Goal: Navigation & Orientation: Find specific page/section

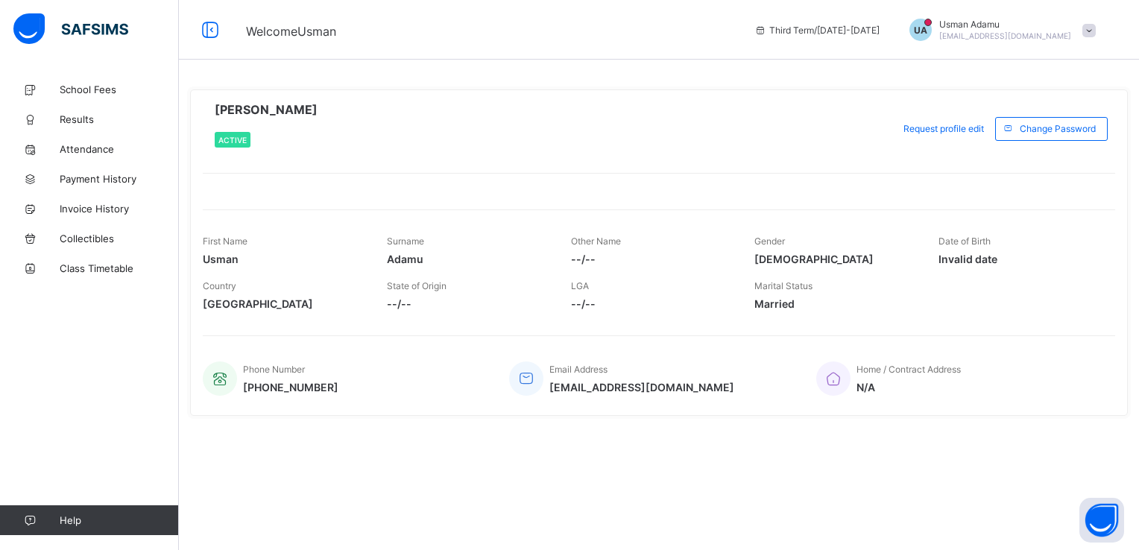
click at [928, 28] on span "UA" at bounding box center [920, 30] width 13 height 11
click at [1036, 122] on span "Profile" at bounding box center [1047, 116] width 98 height 17
click at [104, 274] on link "Class Timetable" at bounding box center [89, 269] width 179 height 30
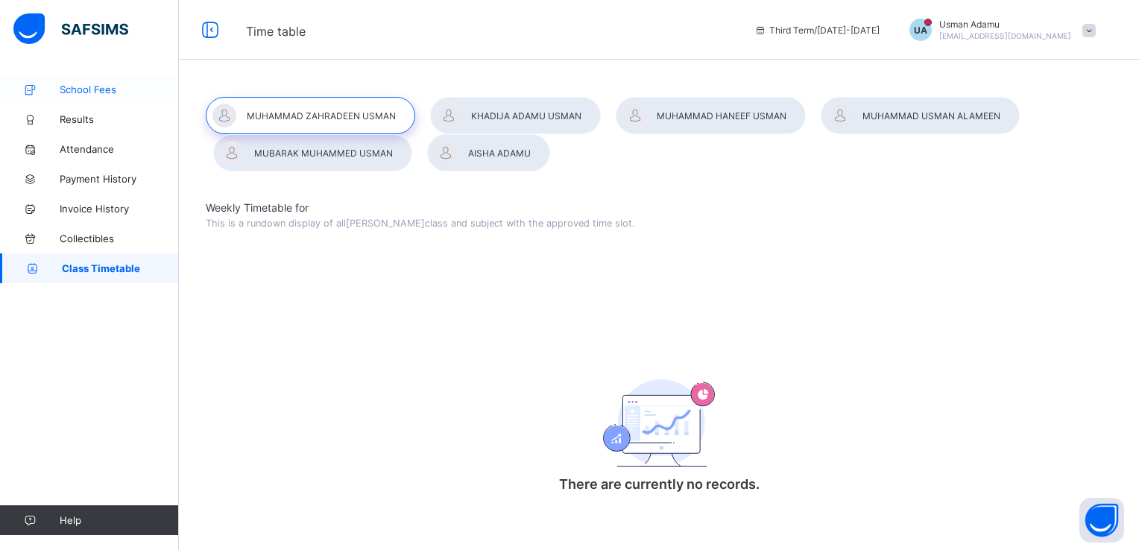
click at [86, 85] on span "School Fees" at bounding box center [119, 90] width 119 height 12
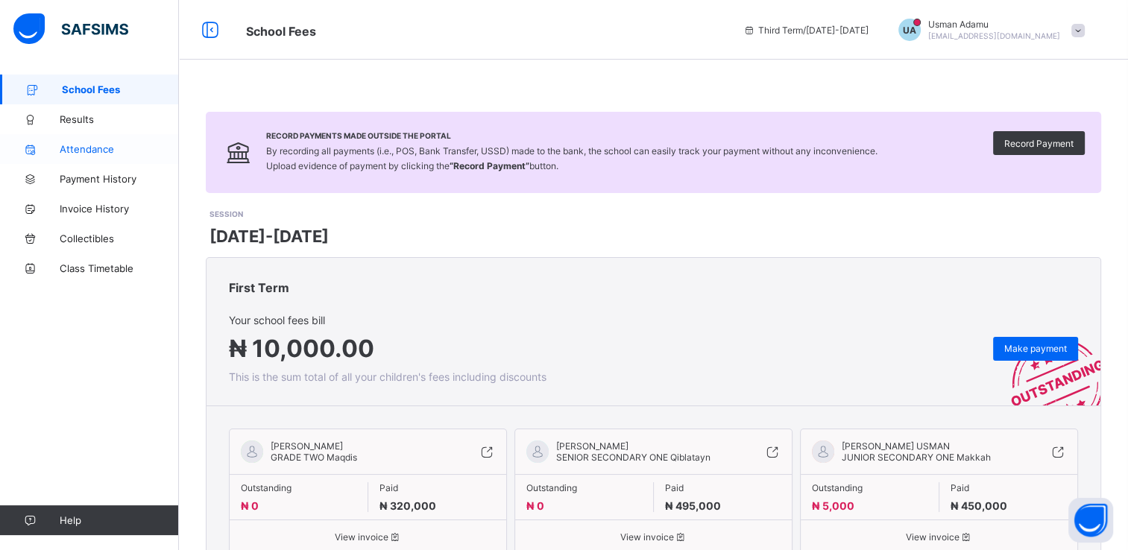
click at [117, 148] on span "Attendance" at bounding box center [119, 149] width 119 height 12
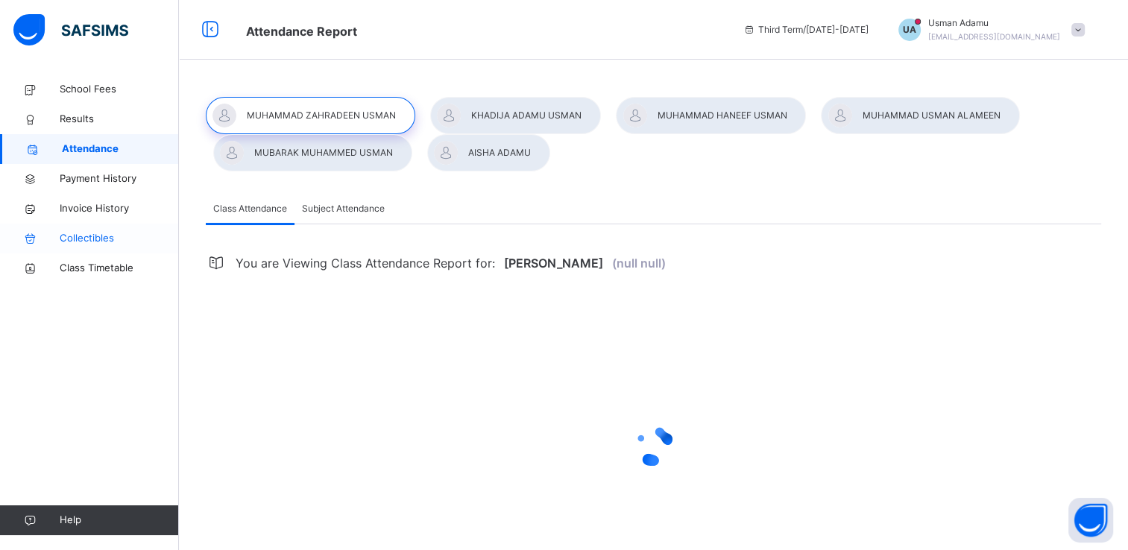
select select "****"
select select "*"
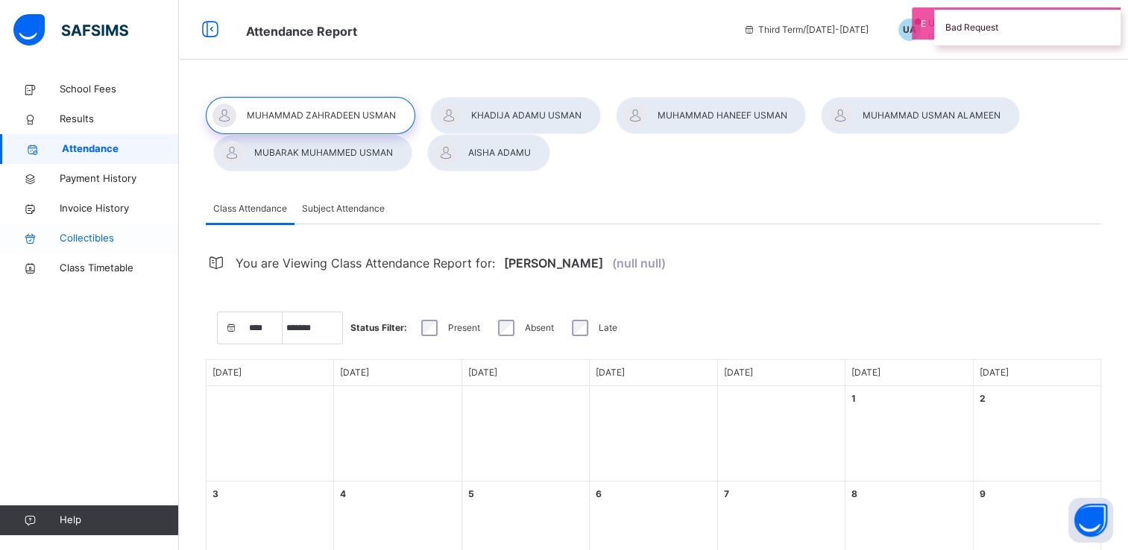
click at [91, 237] on span "Collectibles" at bounding box center [119, 238] width 119 height 15
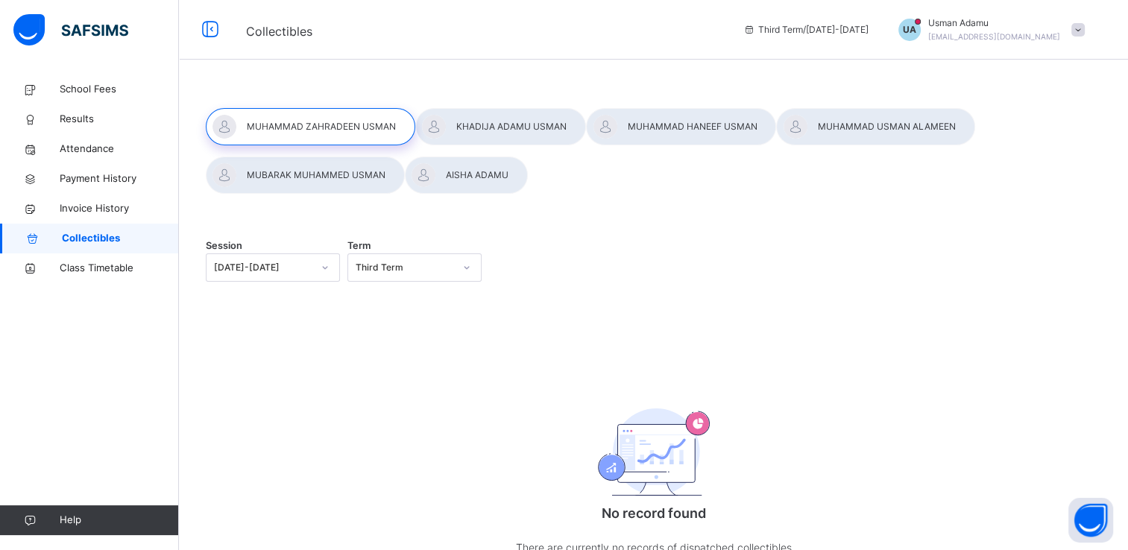
click at [452, 135] on div at bounding box center [500, 126] width 171 height 37
